Goal: Navigation & Orientation: Find specific page/section

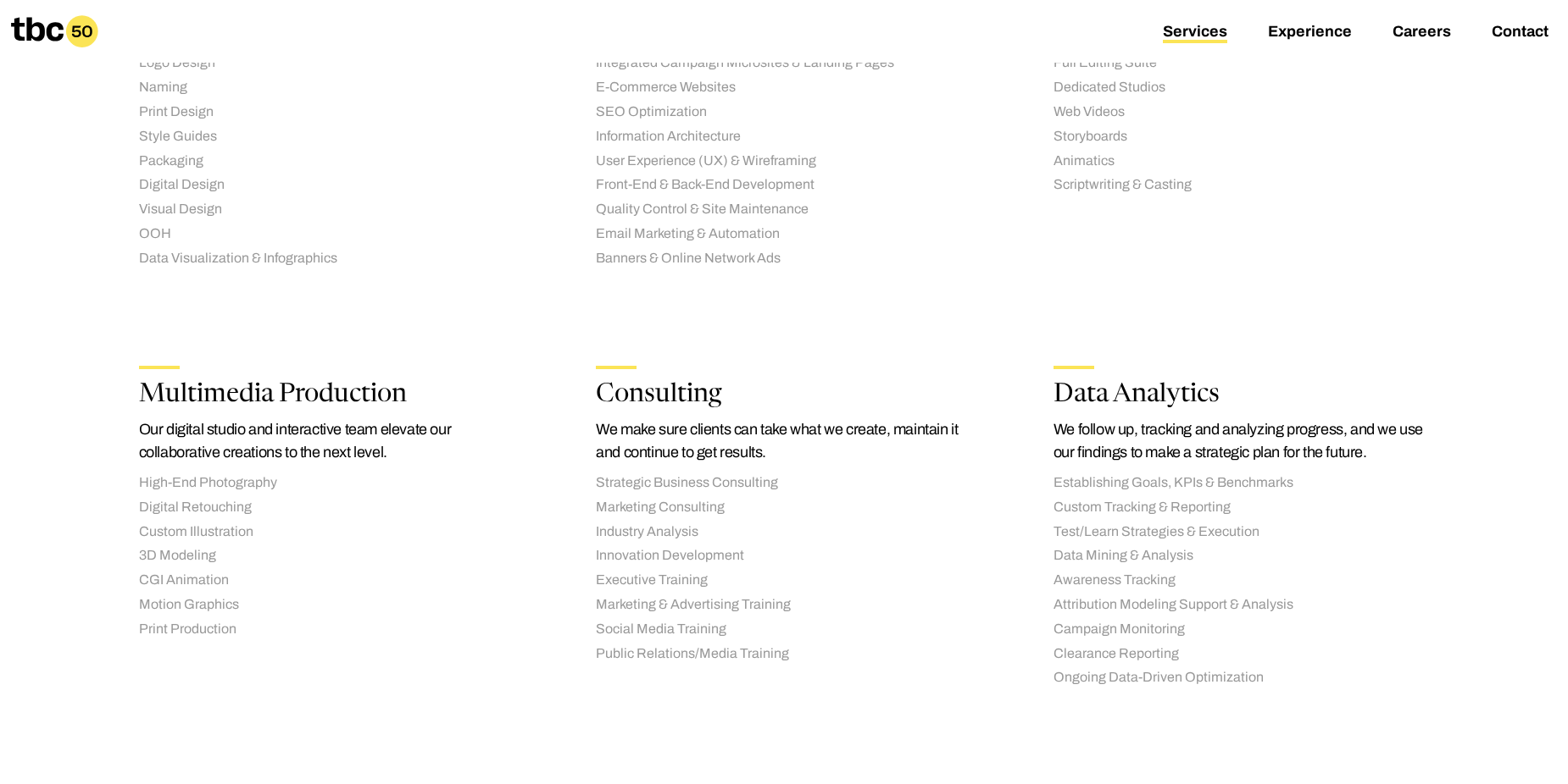
scroll to position [1576, 0]
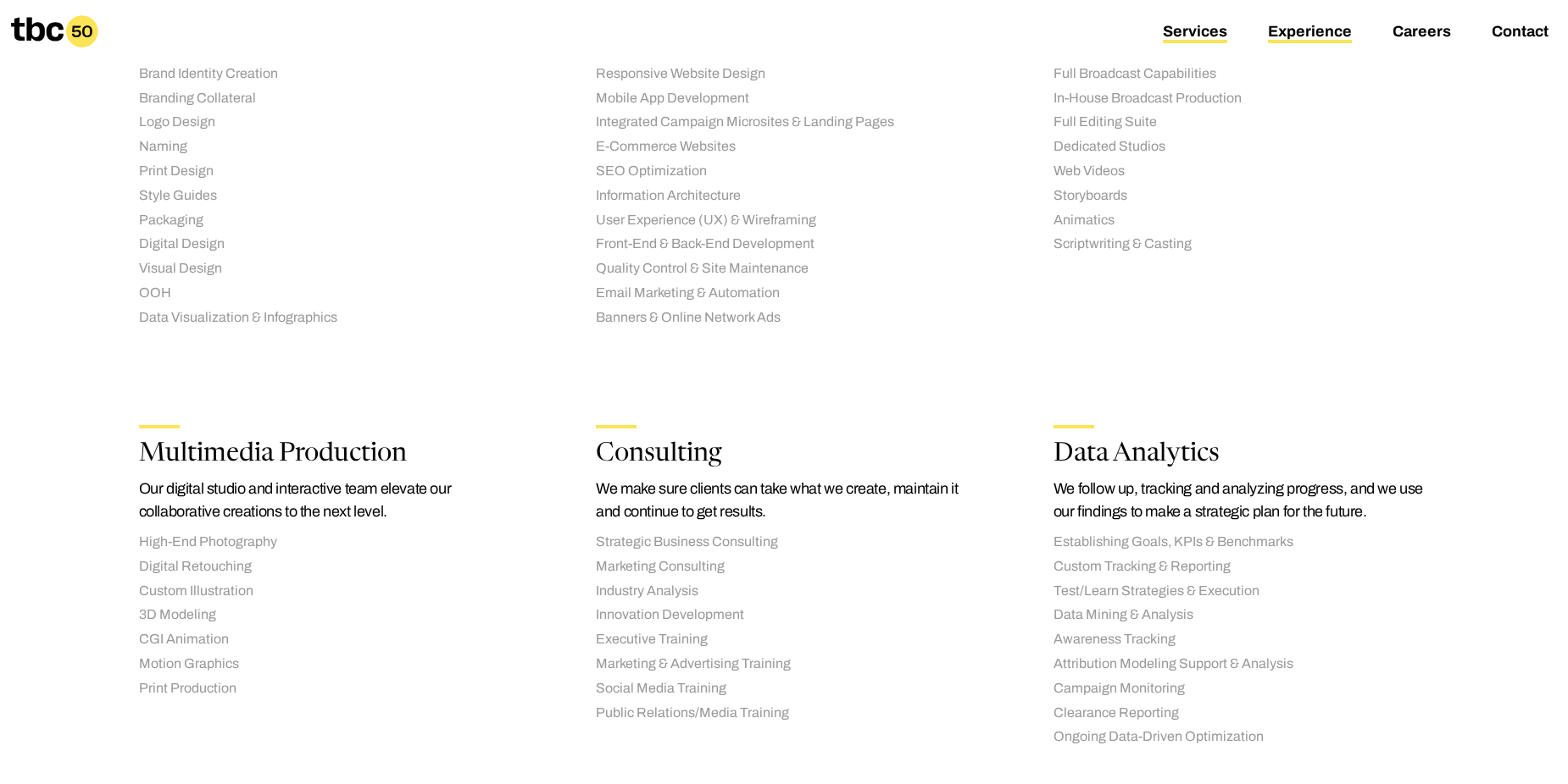
click at [1327, 32] on link "Experience" at bounding box center [1310, 32] width 84 height 20
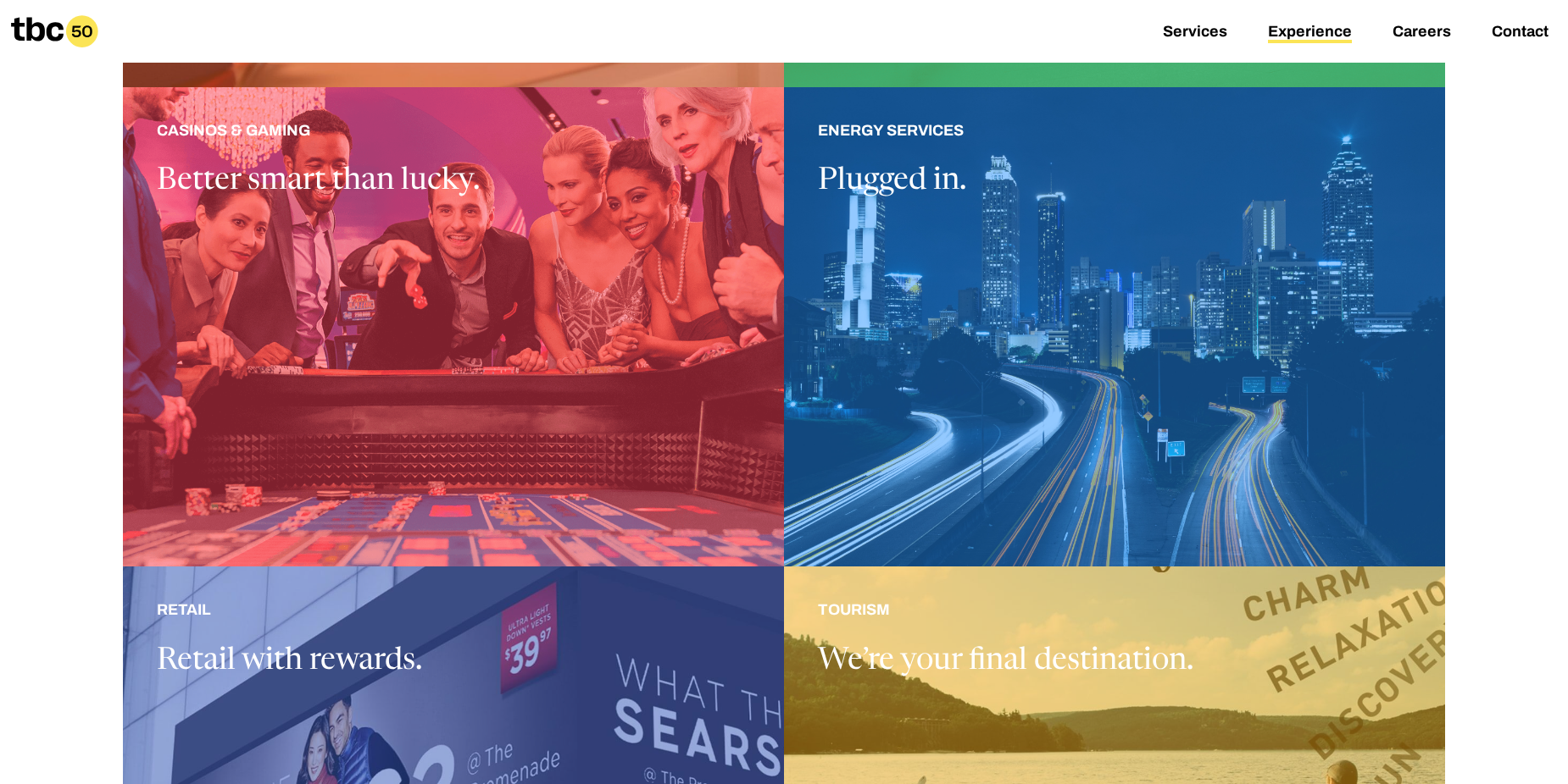
scroll to position [904, 0]
click at [1410, 31] on link "Careers" at bounding box center [1422, 32] width 58 height 20
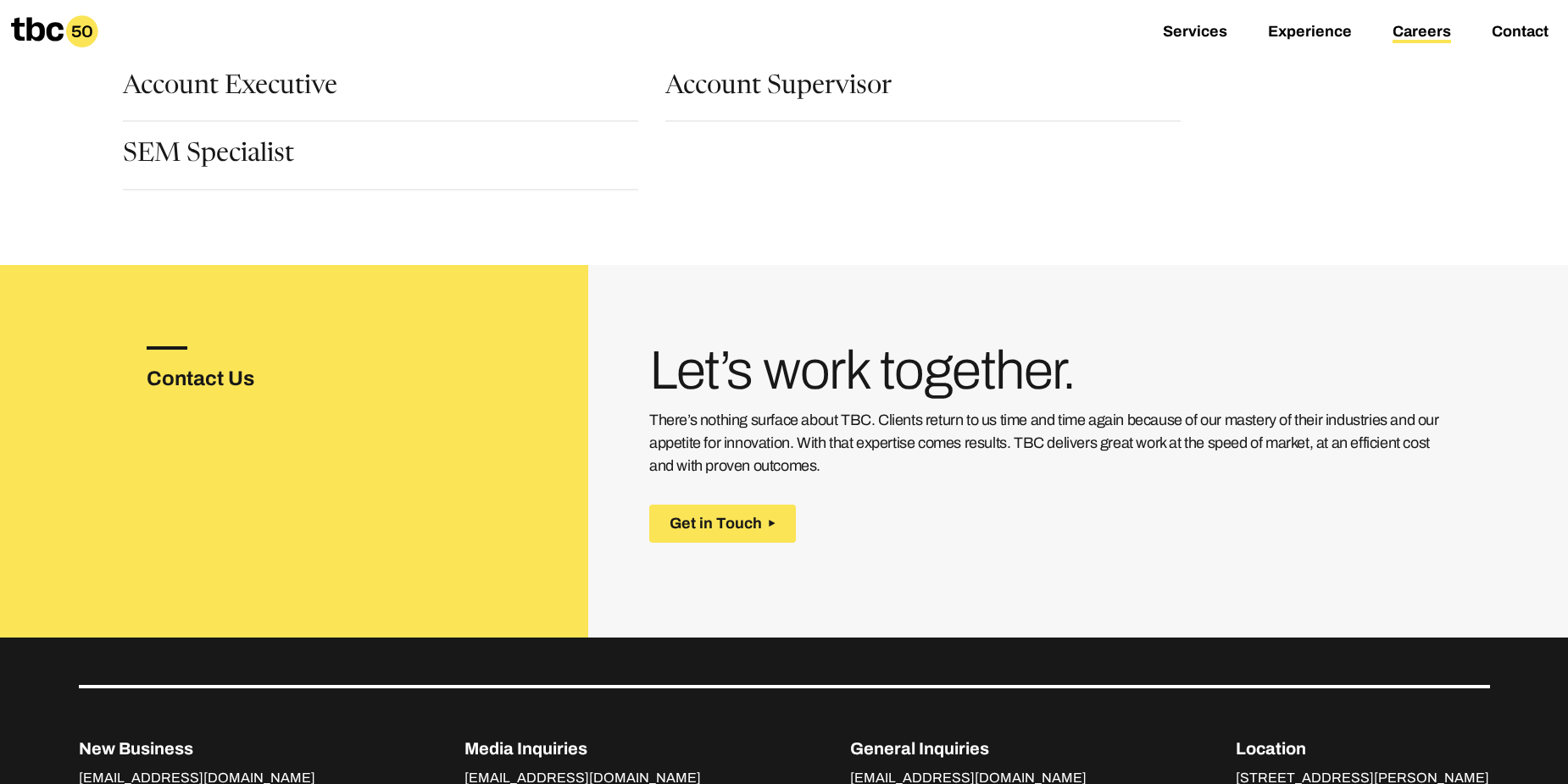
scroll to position [268, 0]
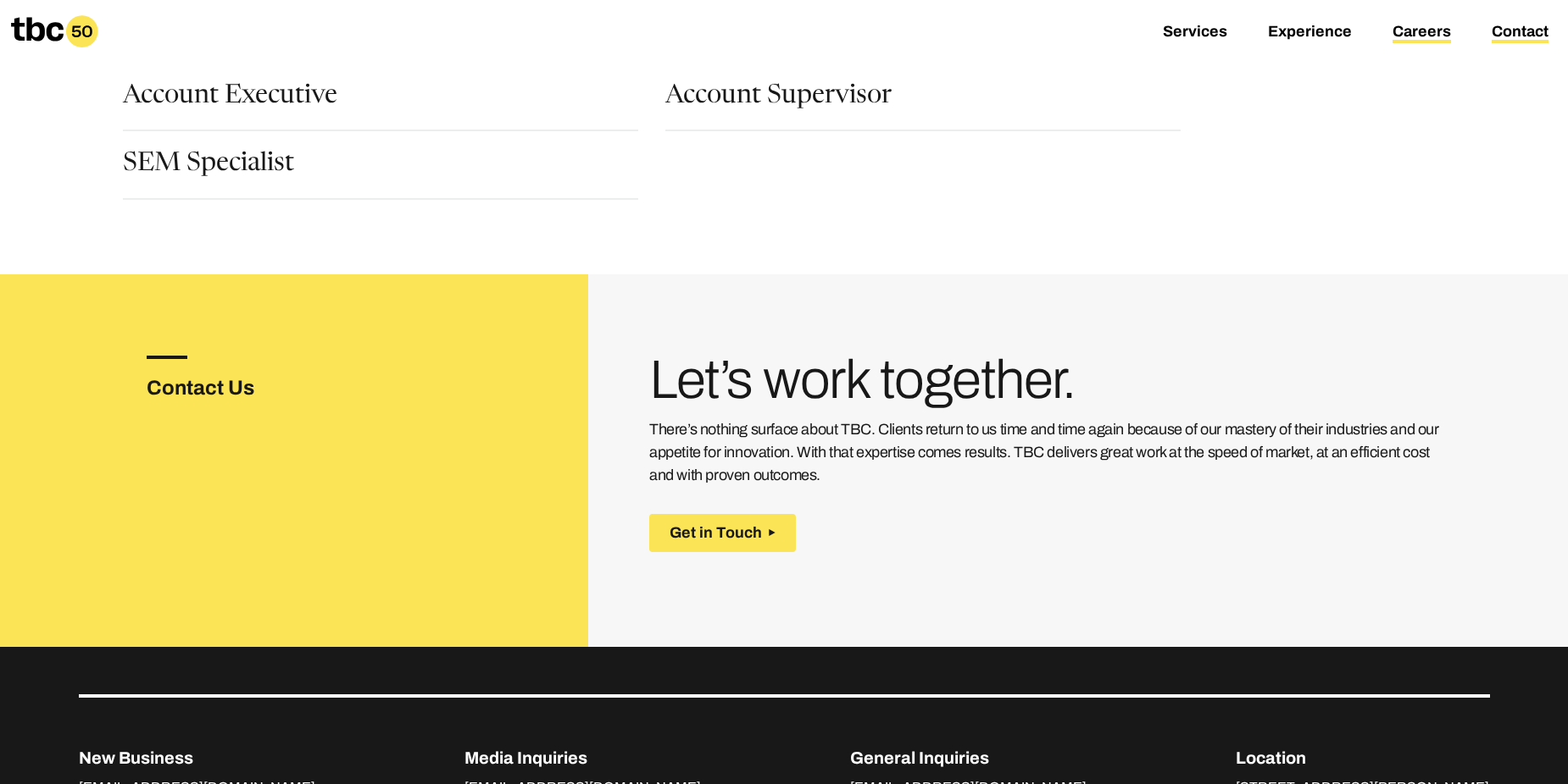
click at [1530, 31] on link "Contact" at bounding box center [1519, 32] width 57 height 20
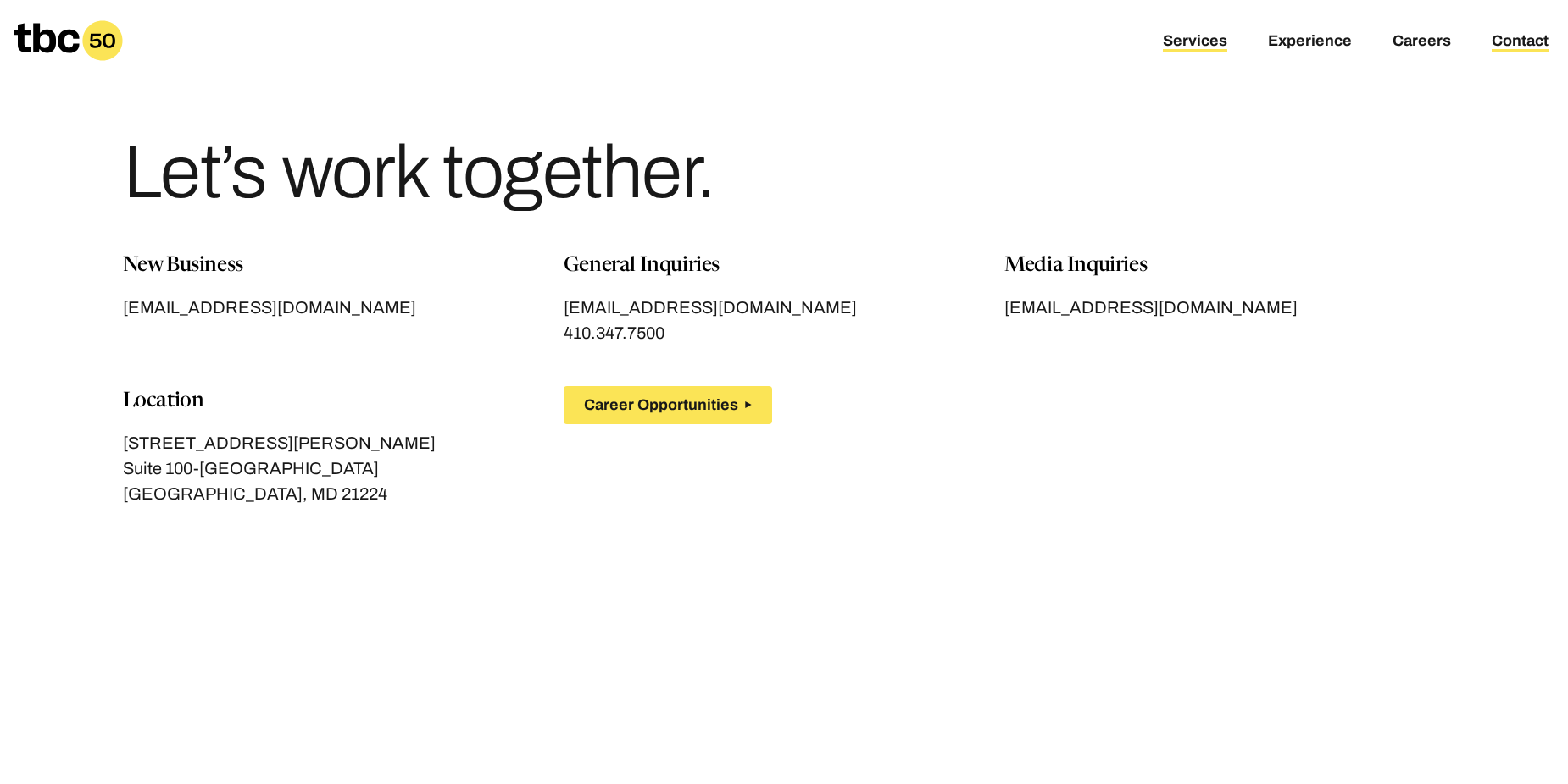
click at [1183, 37] on link "Services" at bounding box center [1195, 42] width 64 height 20
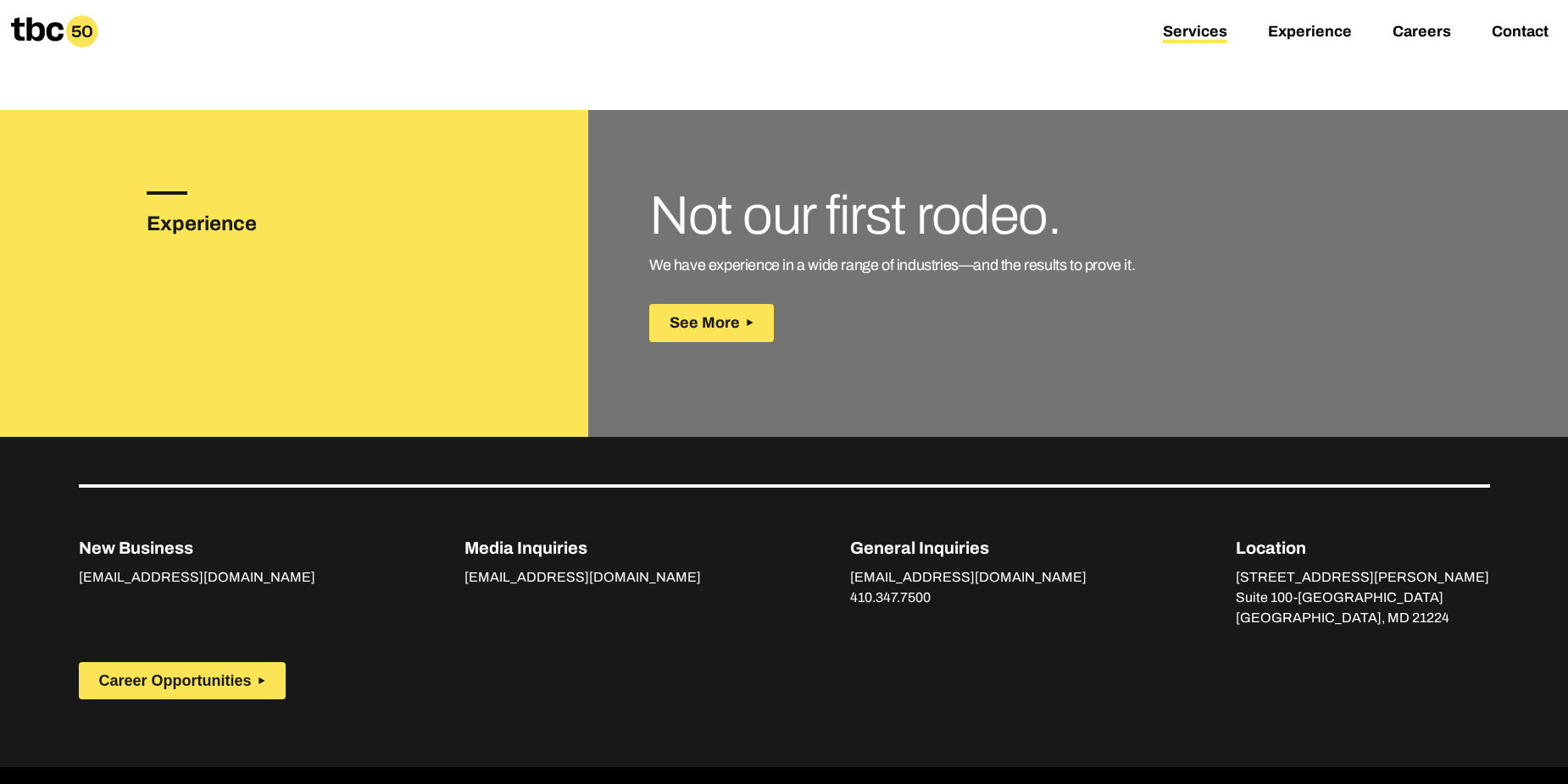
scroll to position [2395, 0]
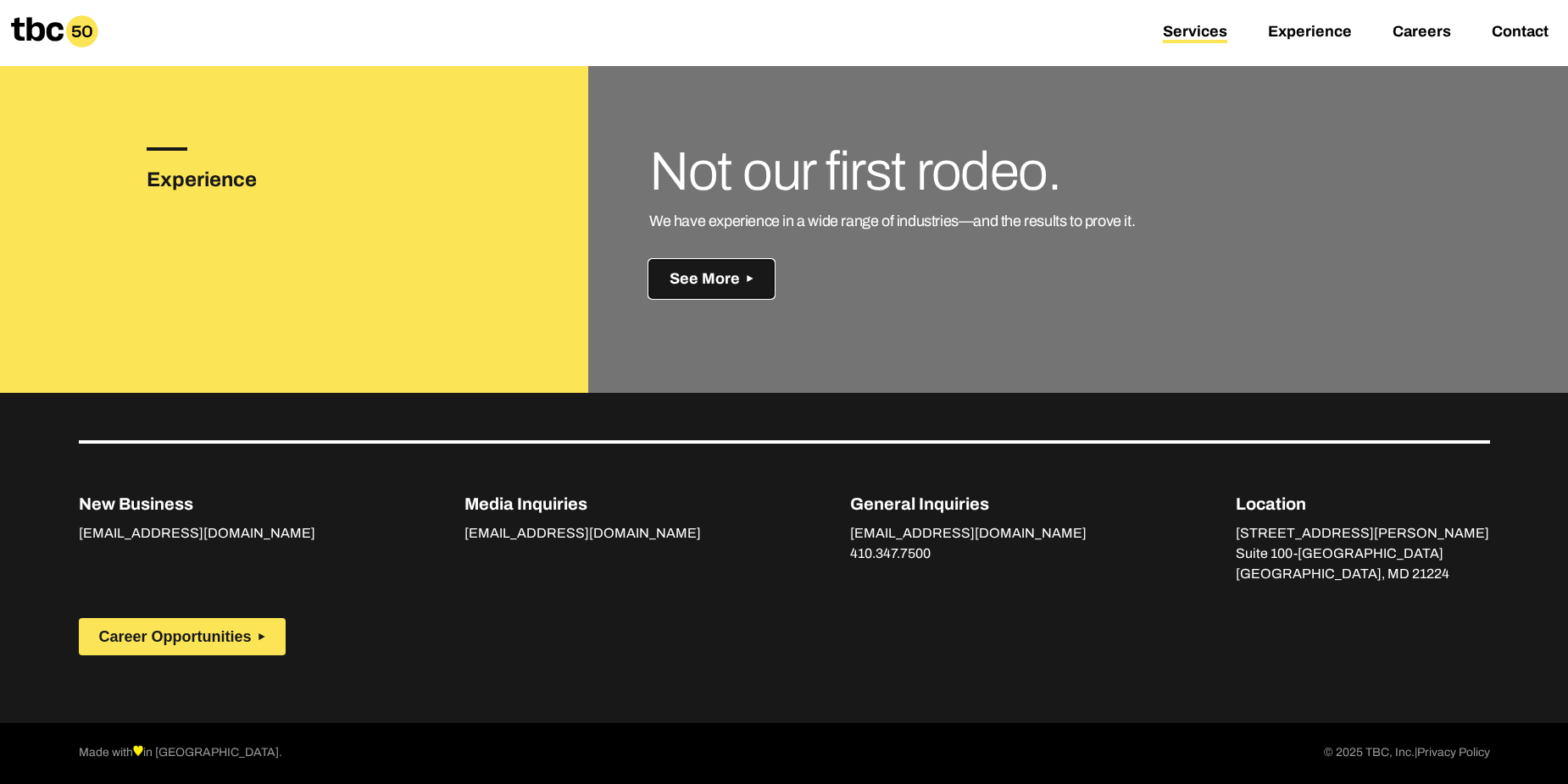
click at [698, 284] on span "See More" at bounding box center [704, 279] width 71 height 17
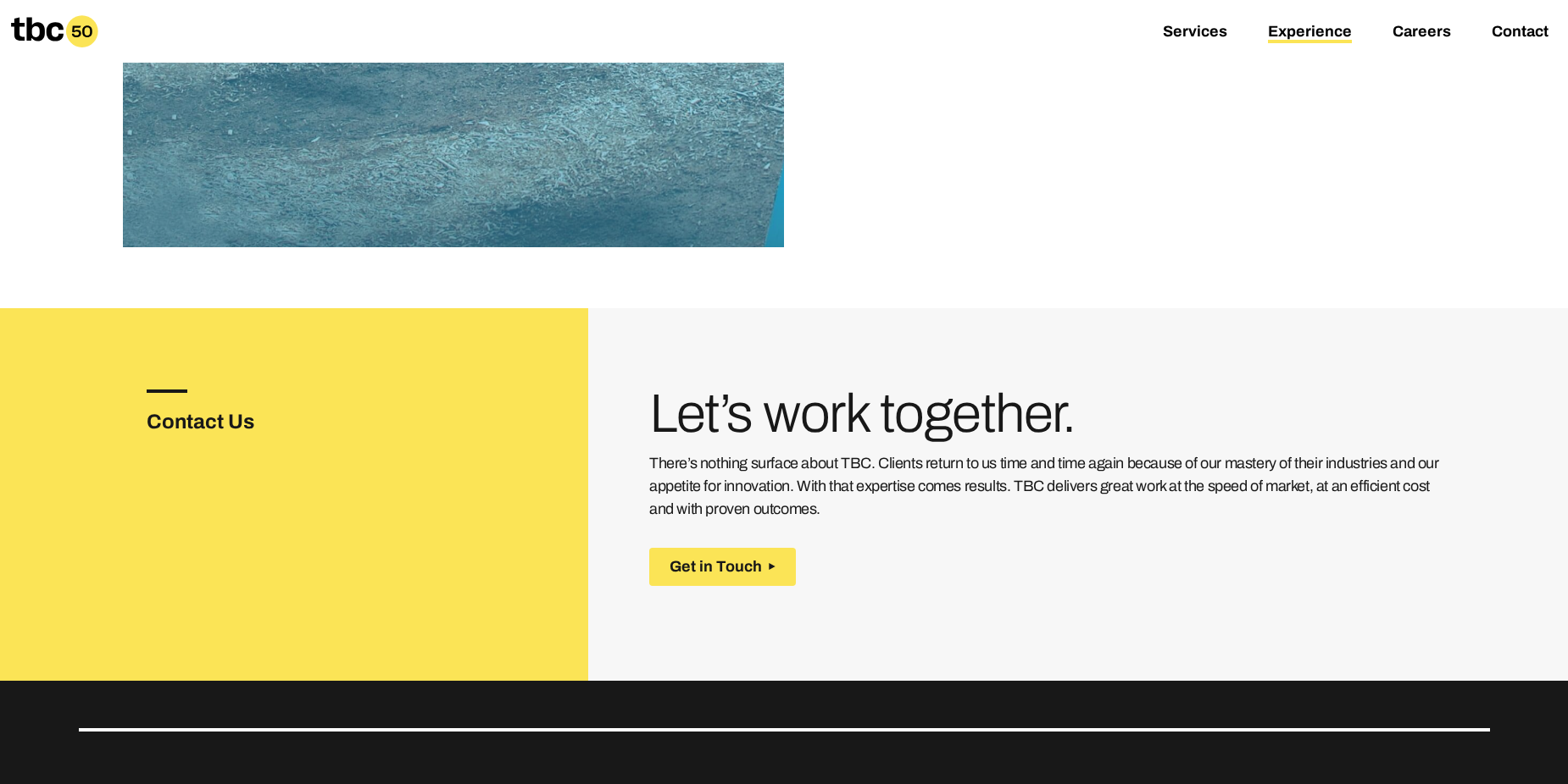
scroll to position [2682, 0]
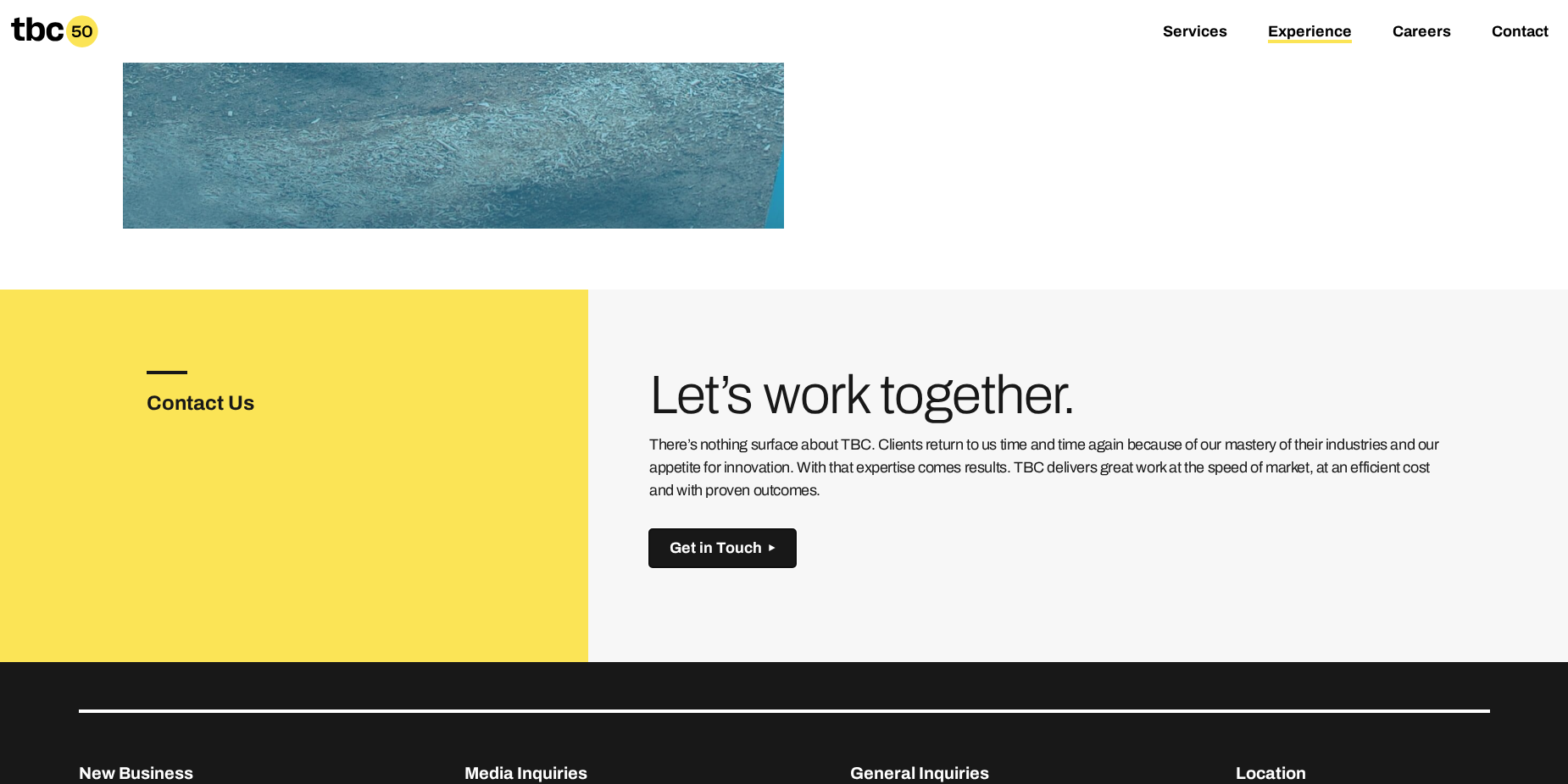
click at [711, 550] on span "Get in Touch" at bounding box center [716, 548] width 92 height 17
